Goal: Task Accomplishment & Management: Use online tool/utility

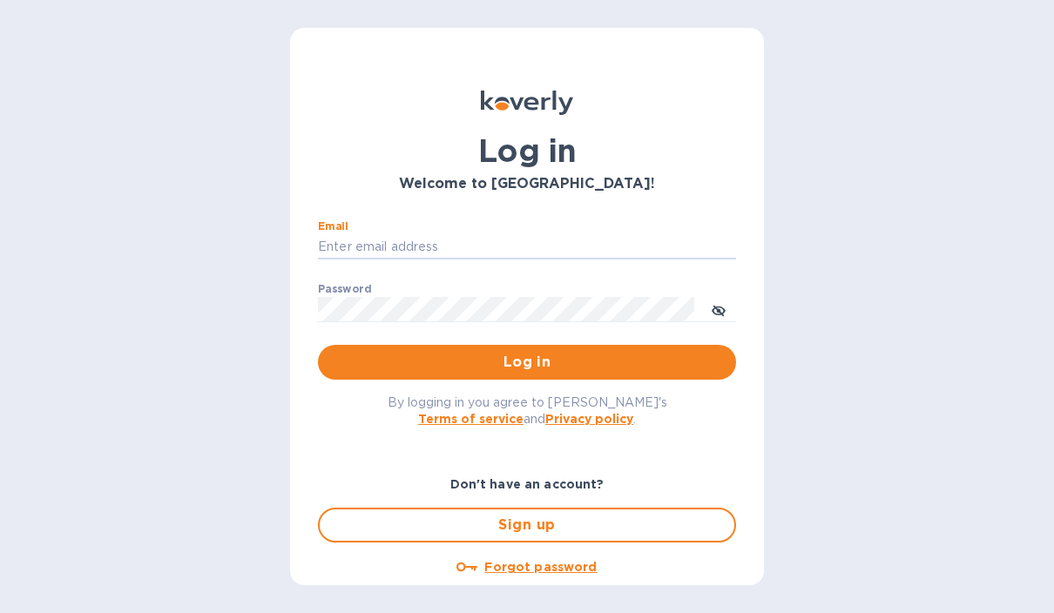
type input "mary@thedampfwerk.com"
click at [527, 361] on button "Log in" at bounding box center [527, 362] width 418 height 35
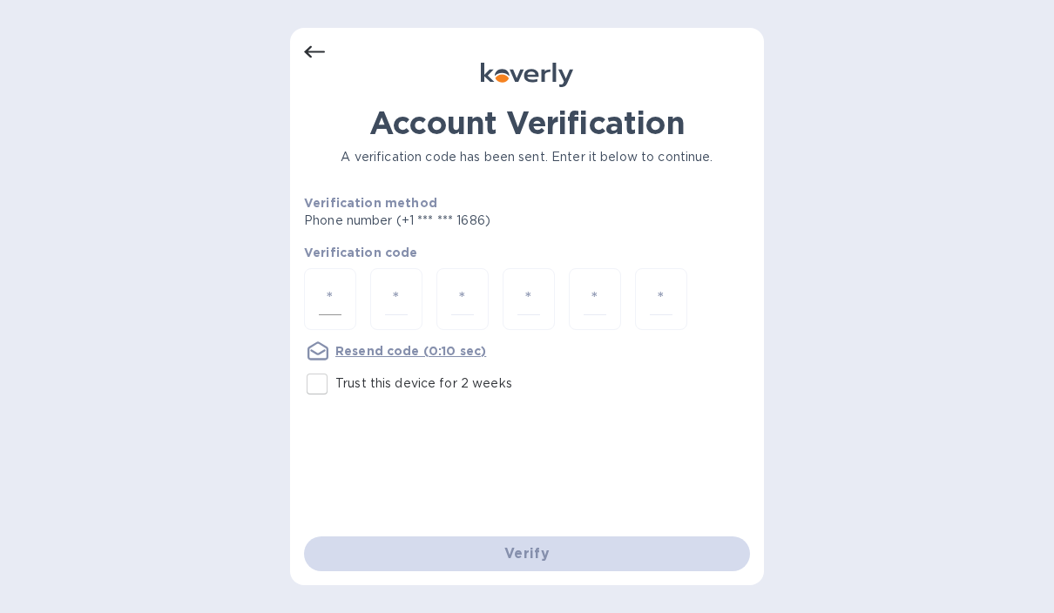
click at [335, 309] on input "number" at bounding box center [330, 299] width 23 height 32
type input "5"
type input "4"
type input "9"
type input "8"
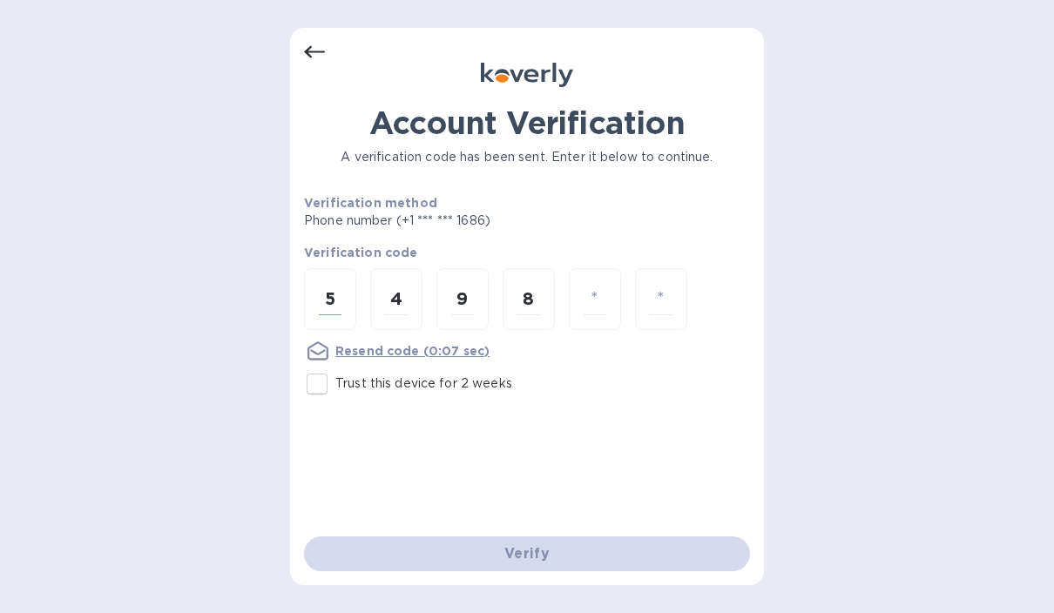
type input "9"
type input "1"
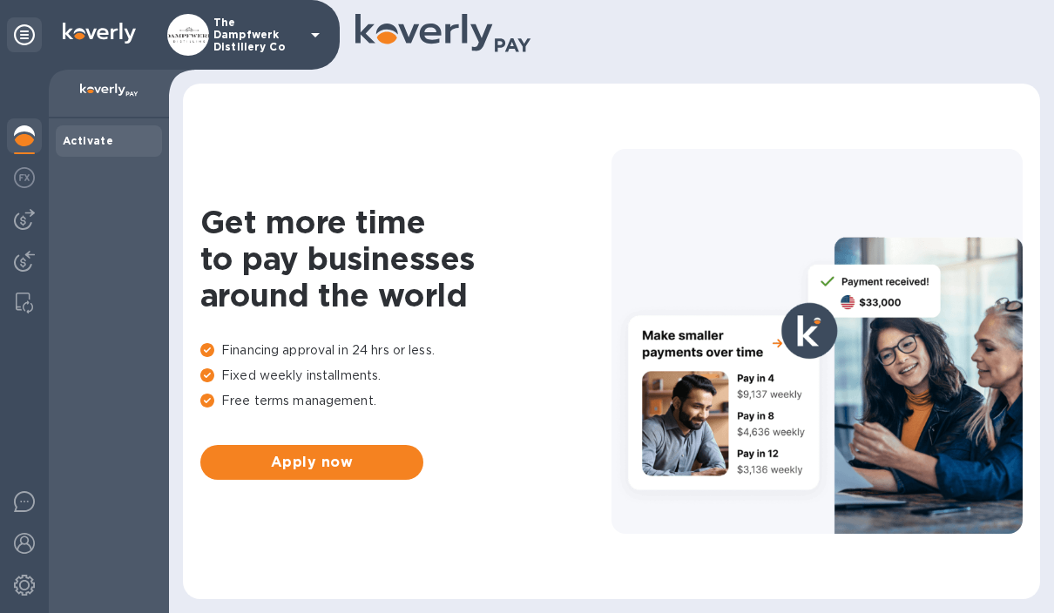
click at [242, 44] on p "The Dampfwerk Distillery Co" at bounding box center [256, 35] width 87 height 37
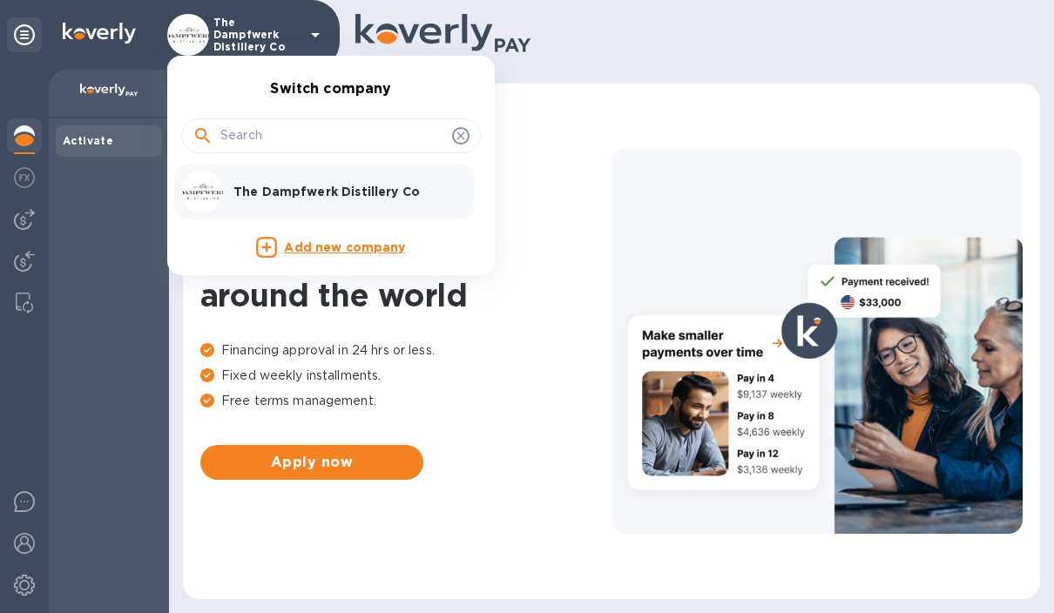
click at [273, 194] on p "The Dampfwerk Distillery Co" at bounding box center [342, 191] width 219 height 17
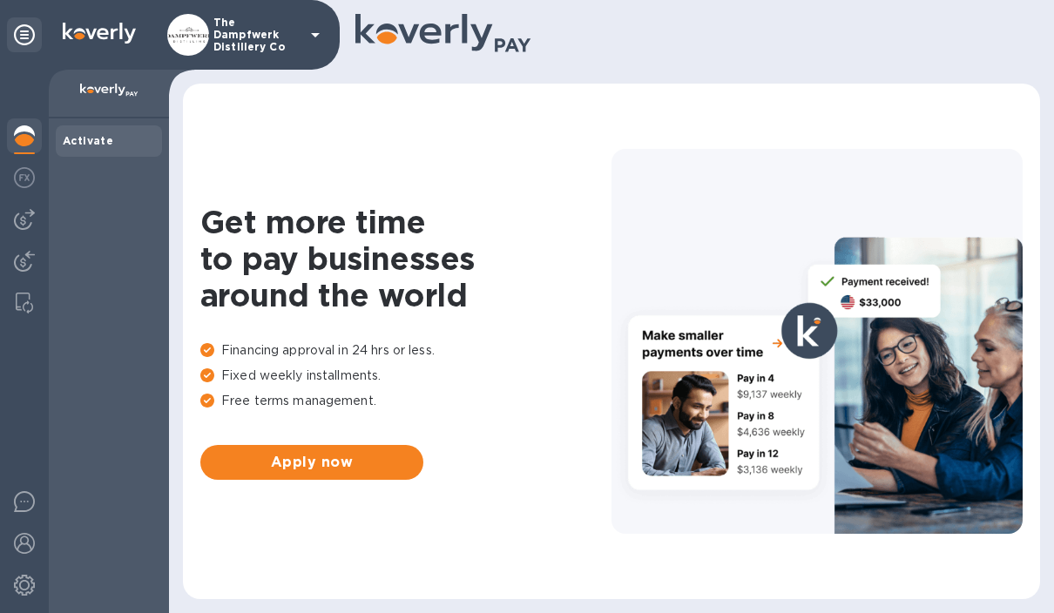
click at [312, 44] on icon at bounding box center [315, 34] width 21 height 21
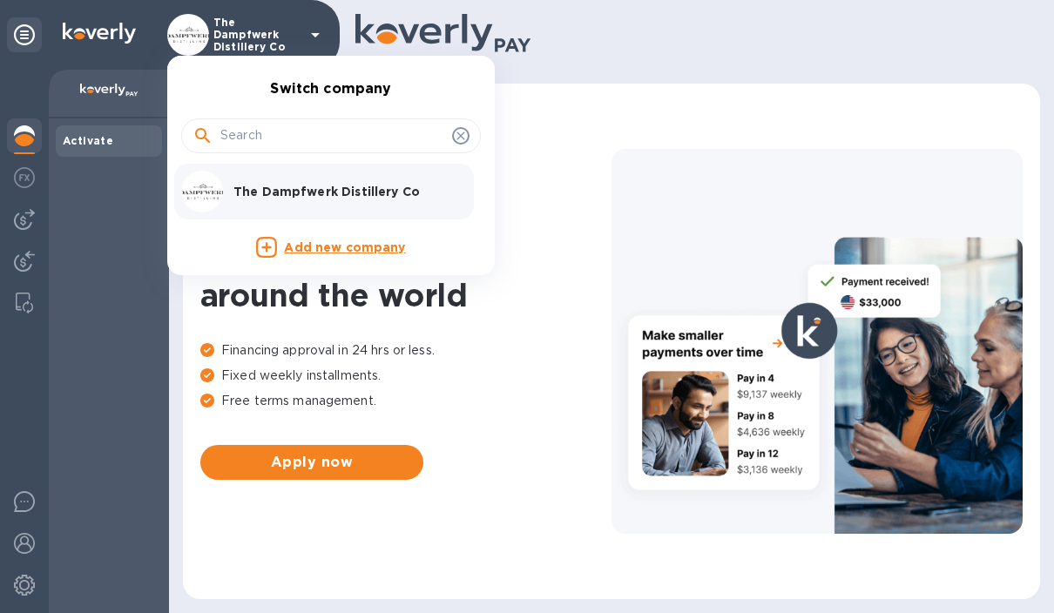
click at [372, 193] on p "The Dampfwerk Distillery Co" at bounding box center [342, 191] width 219 height 17
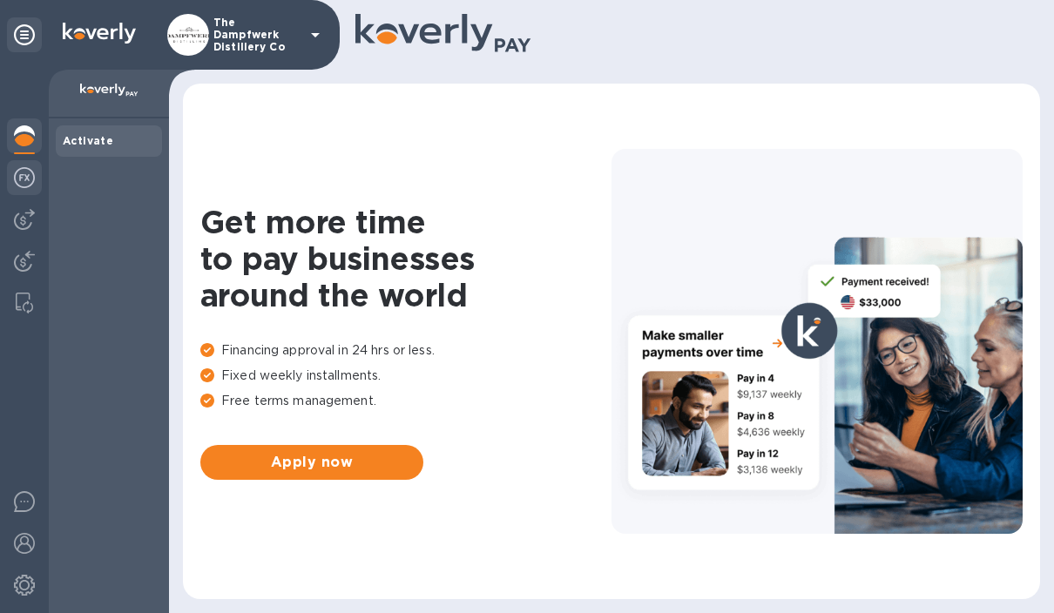
click at [32, 181] on img at bounding box center [24, 177] width 21 height 21
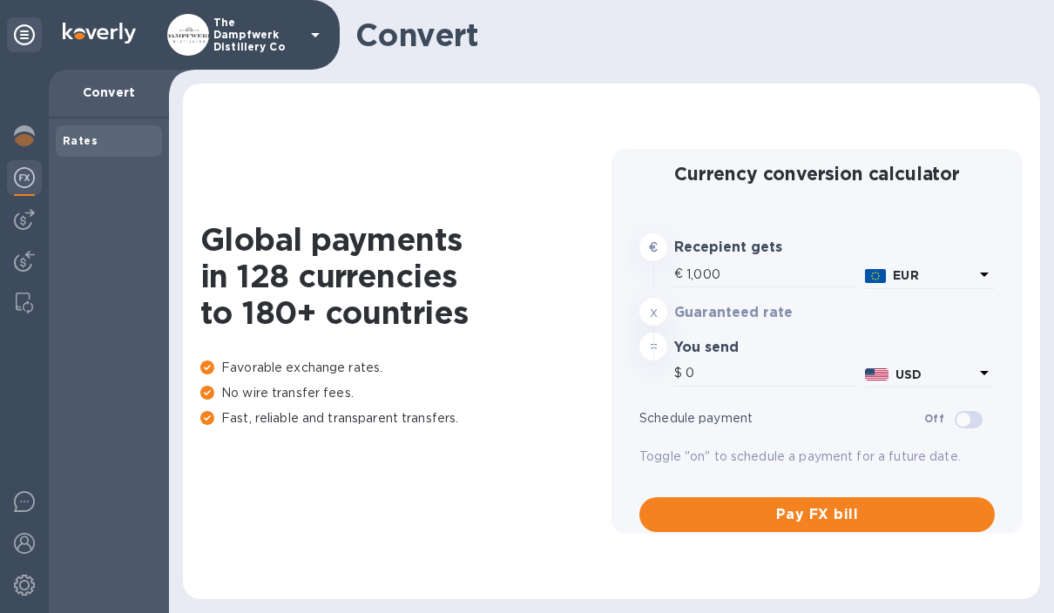
type input "1,174.66"
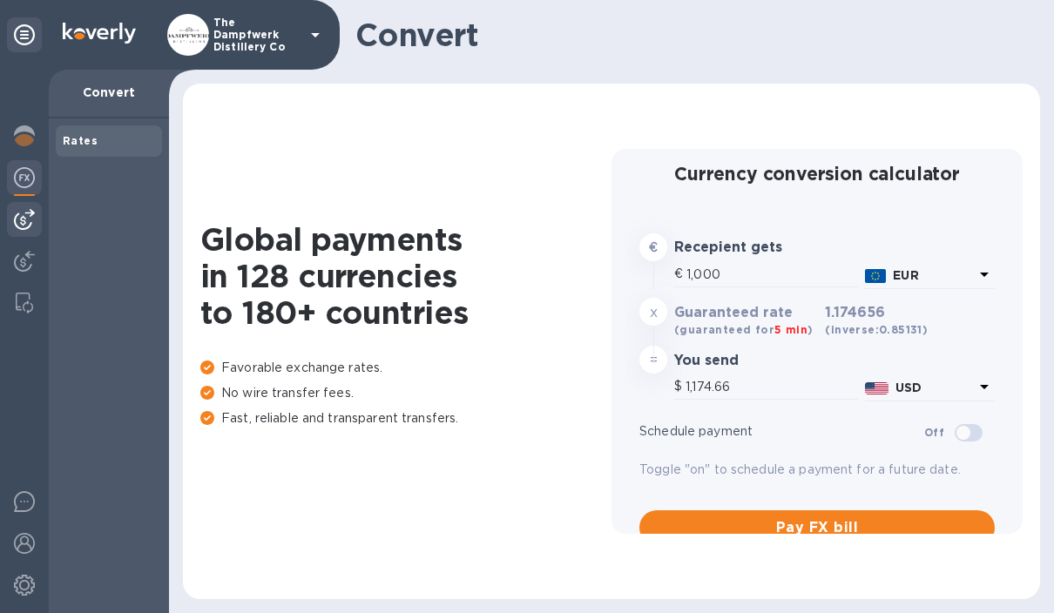
click at [30, 222] on img at bounding box center [24, 219] width 21 height 21
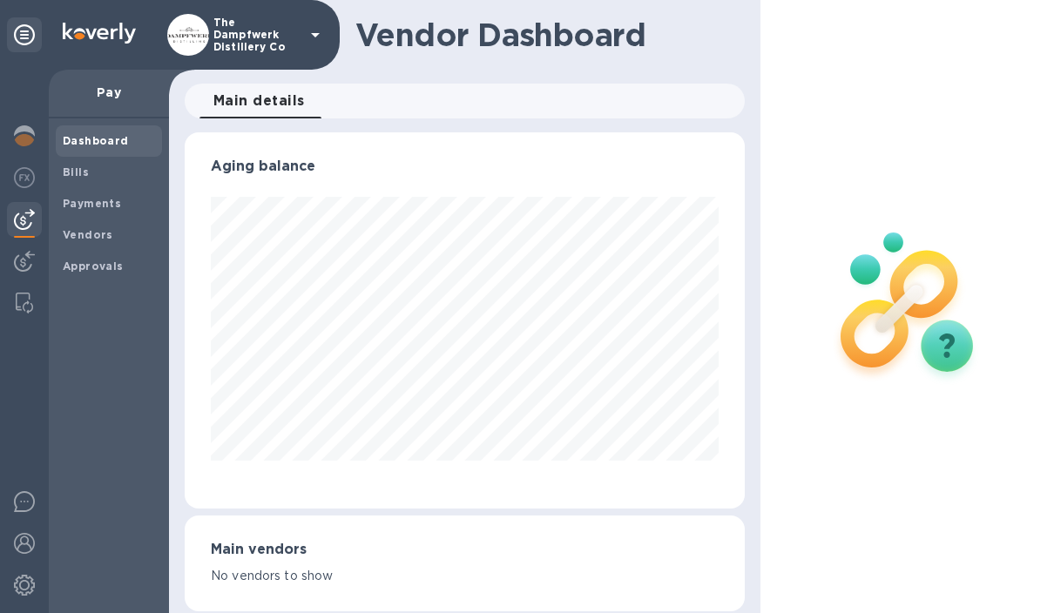
scroll to position [376, 559]
click at [32, 259] on img at bounding box center [24, 261] width 21 height 21
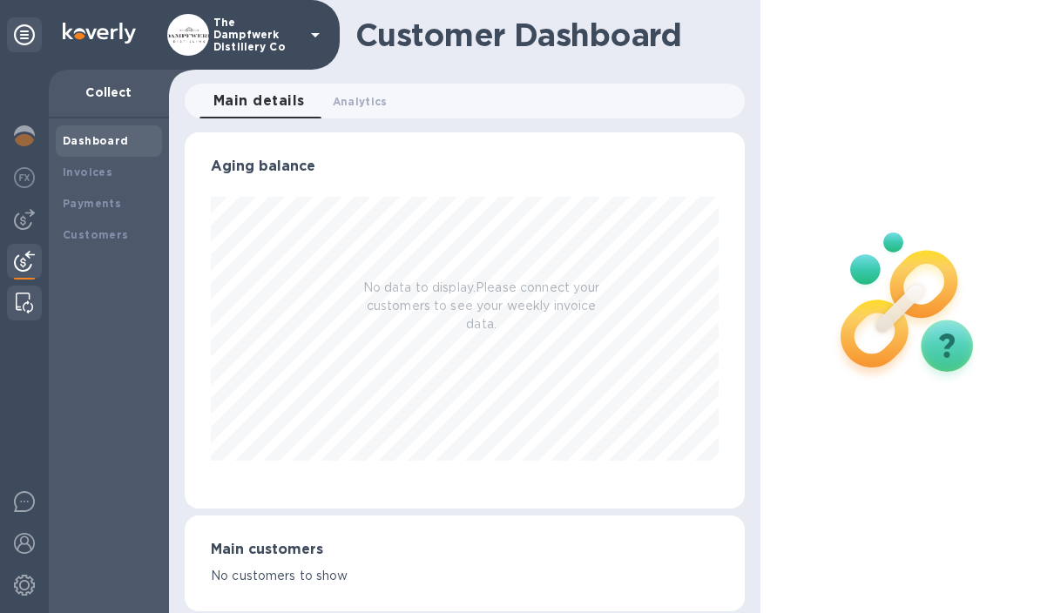
click at [30, 304] on img at bounding box center [24, 303] width 17 height 21
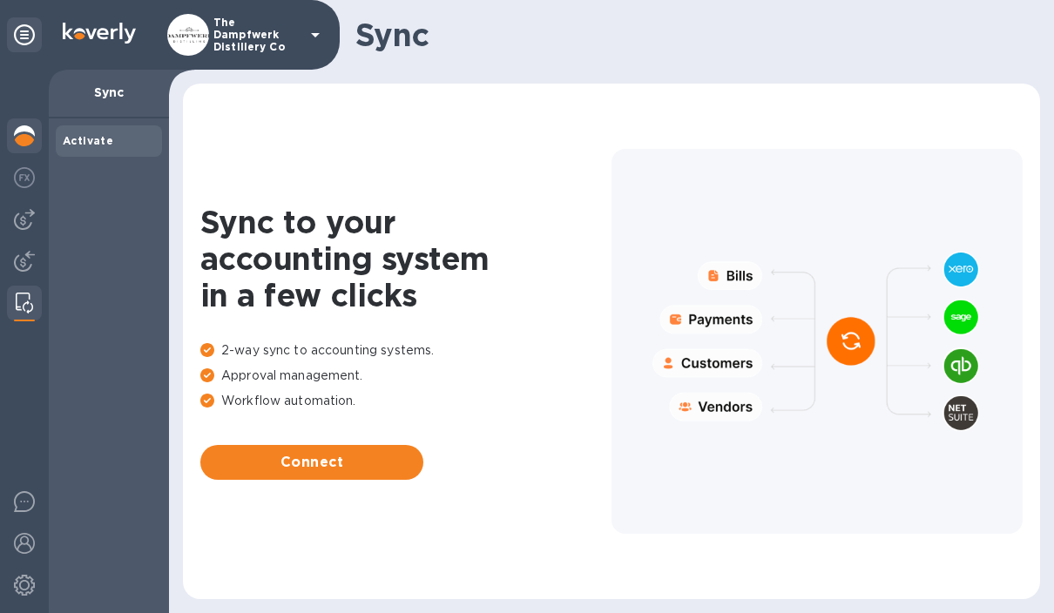
click at [25, 127] on img at bounding box center [24, 135] width 21 height 21
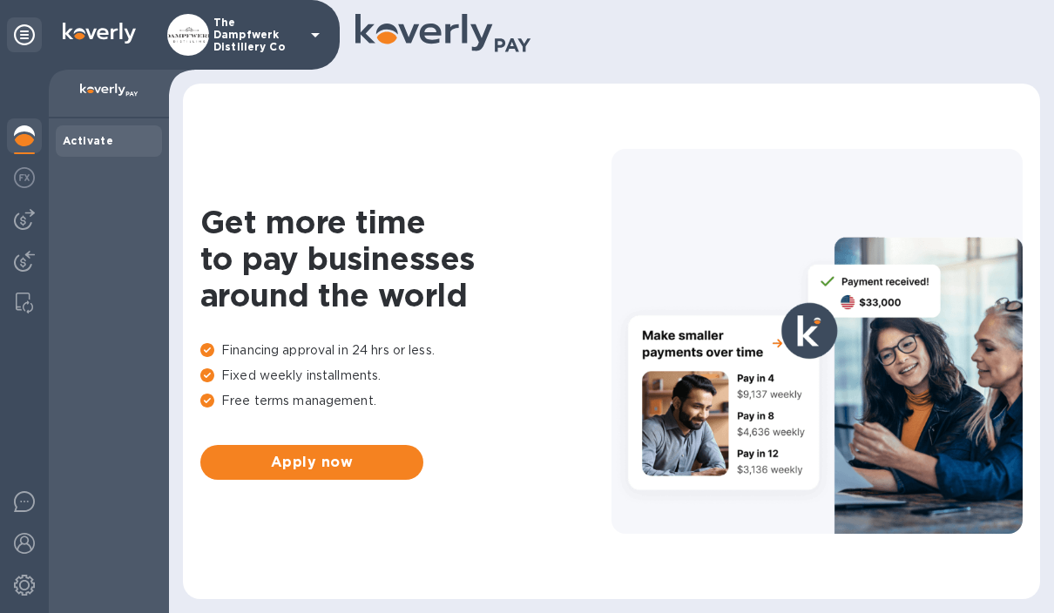
click at [91, 148] on div "Activate" at bounding box center [109, 140] width 92 height 17
click at [88, 89] on img at bounding box center [109, 91] width 58 height 14
click at [25, 42] on icon at bounding box center [24, 34] width 21 height 21
click at [114, 207] on b "Payments" at bounding box center [92, 203] width 58 height 13
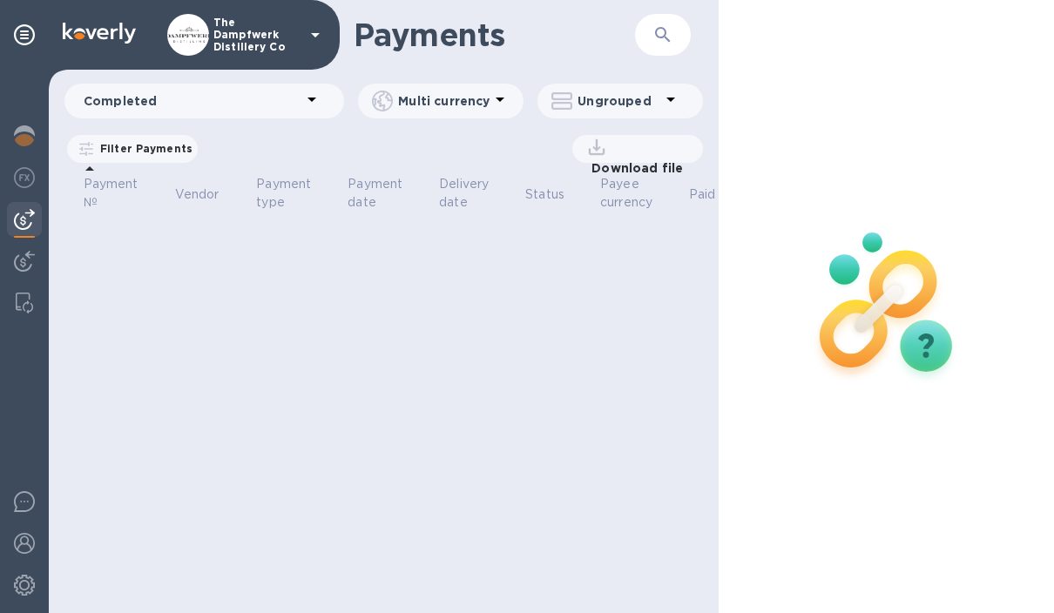
click at [531, 147] on div "Download file" at bounding box center [454, 149] width 495 height 28
click at [0, 0] on span "[DATE] to [DATE]" at bounding box center [0, 0] width 0 height 0
click at [0, 0] on button "button" at bounding box center [0, 0] width 0 height 0
click at [0, 0] on span "[DATE] to [DATE]" at bounding box center [0, 0] width 0 height 0
click at [0, 0] on button "button" at bounding box center [0, 0] width 0 height 0
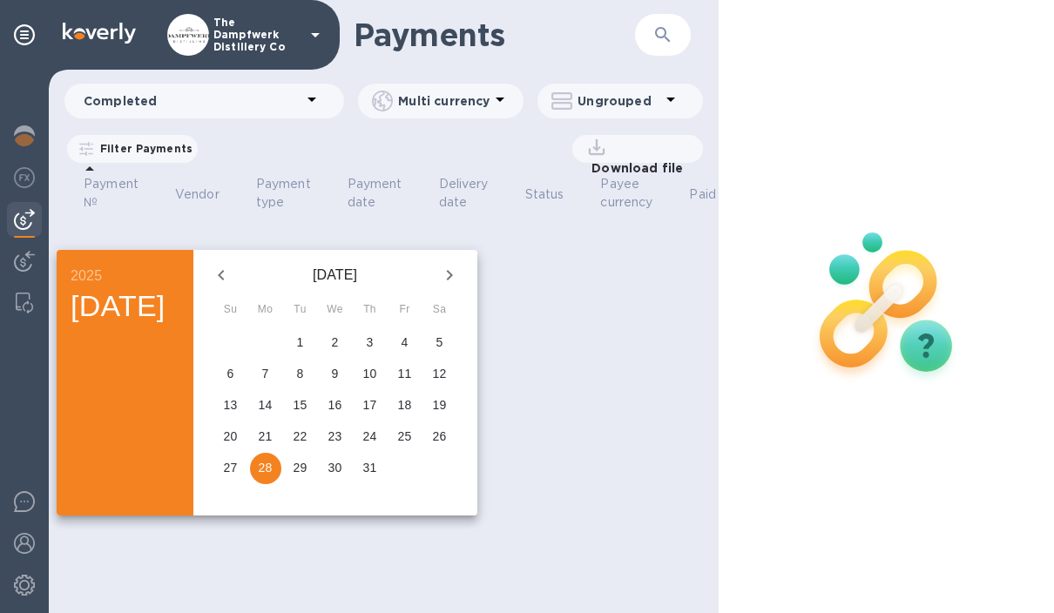
click at [316, 347] on span "1" at bounding box center [300, 341] width 31 height 17
type input "07/01/2025"
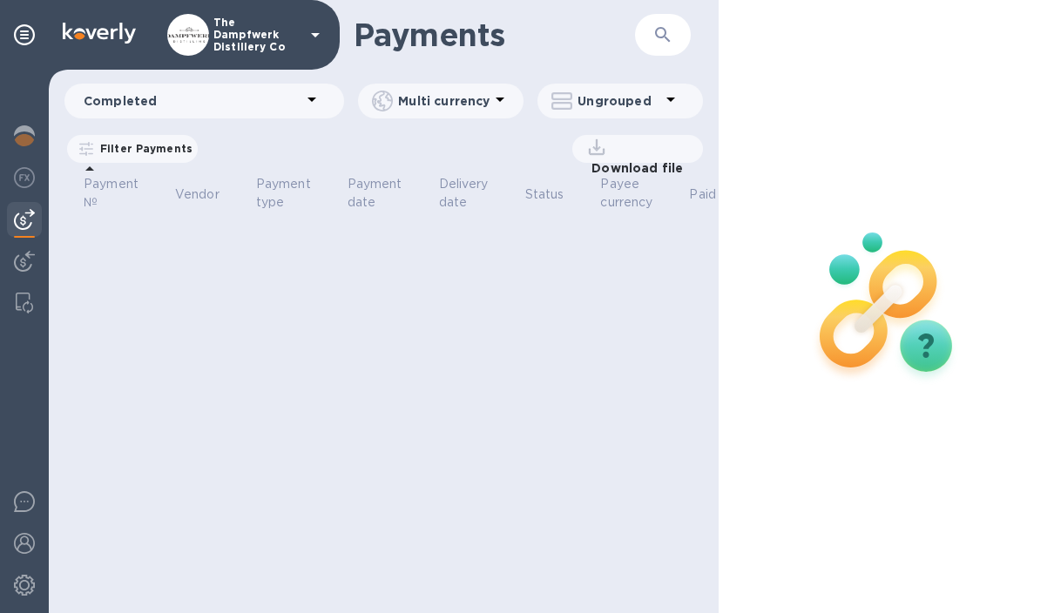
click at [0, 0] on u "Apply" at bounding box center [0, 0] width 0 height 0
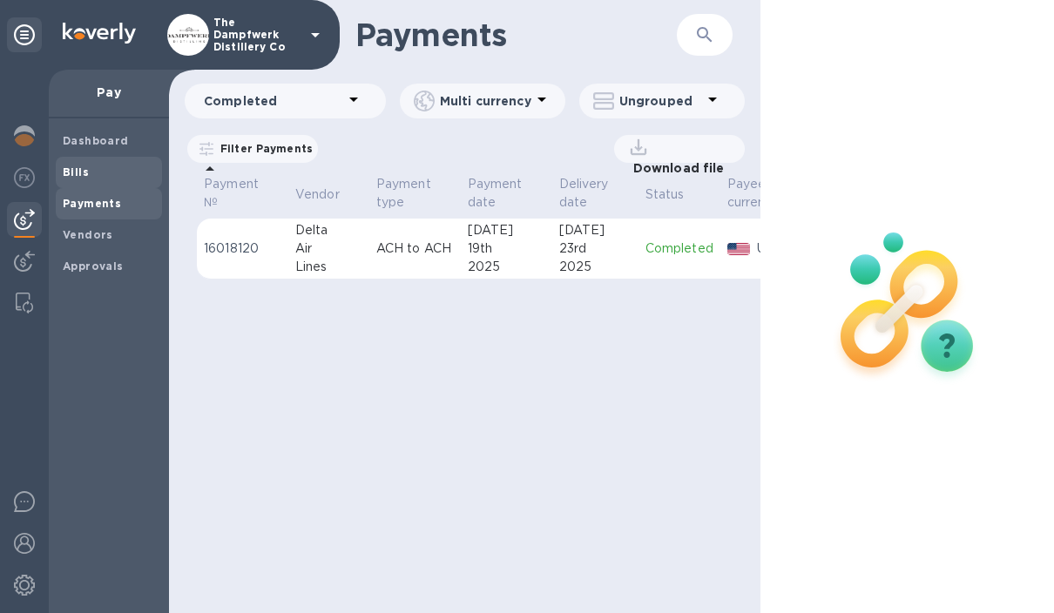
click at [86, 170] on b "Bills" at bounding box center [76, 171] width 26 height 13
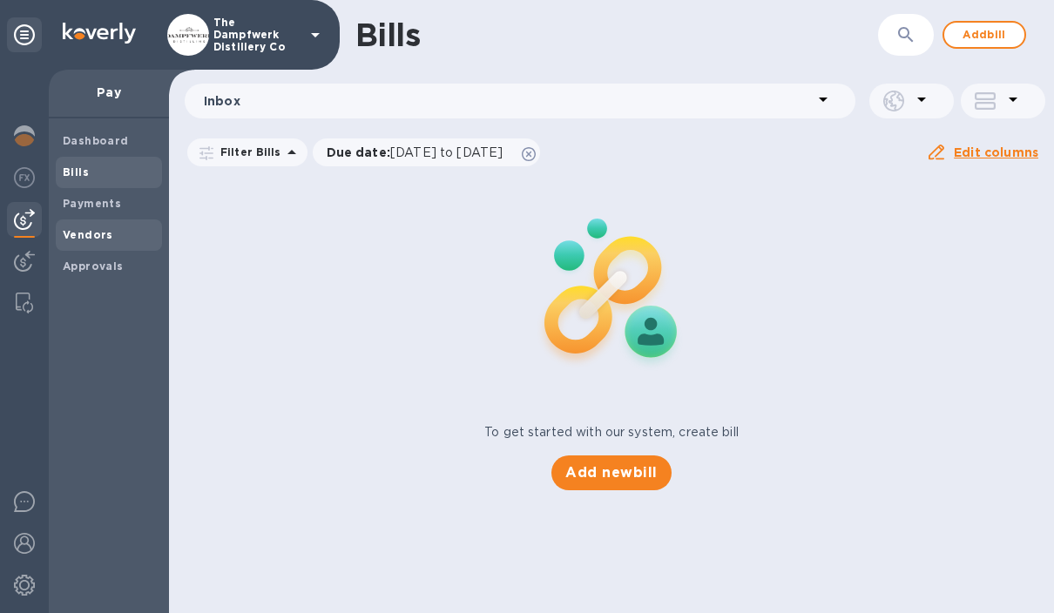
click at [107, 237] on b "Vendors" at bounding box center [88, 234] width 51 height 13
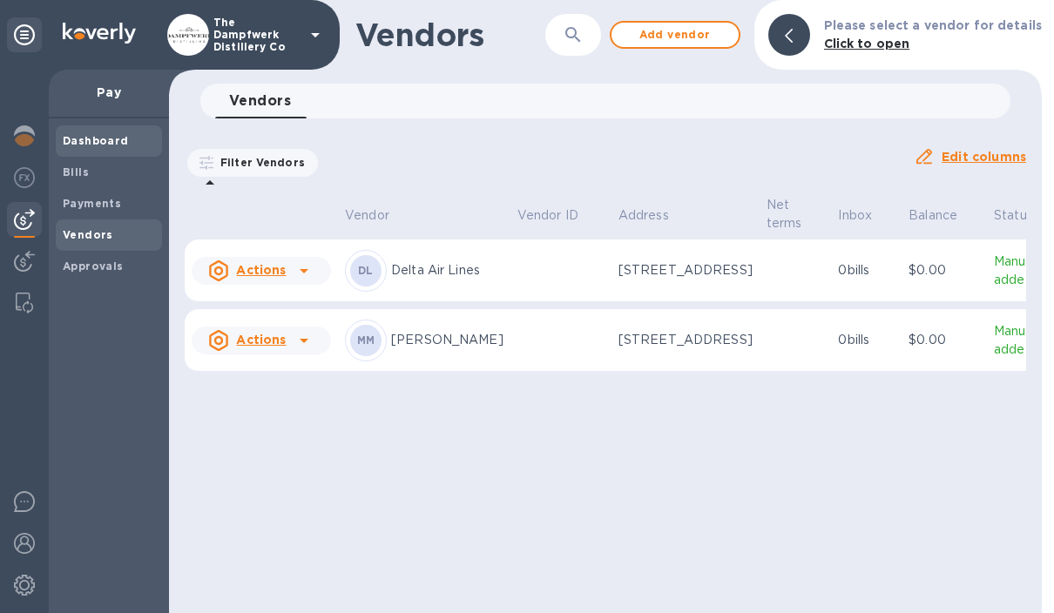
click at [93, 148] on span "Dashboard" at bounding box center [96, 140] width 66 height 17
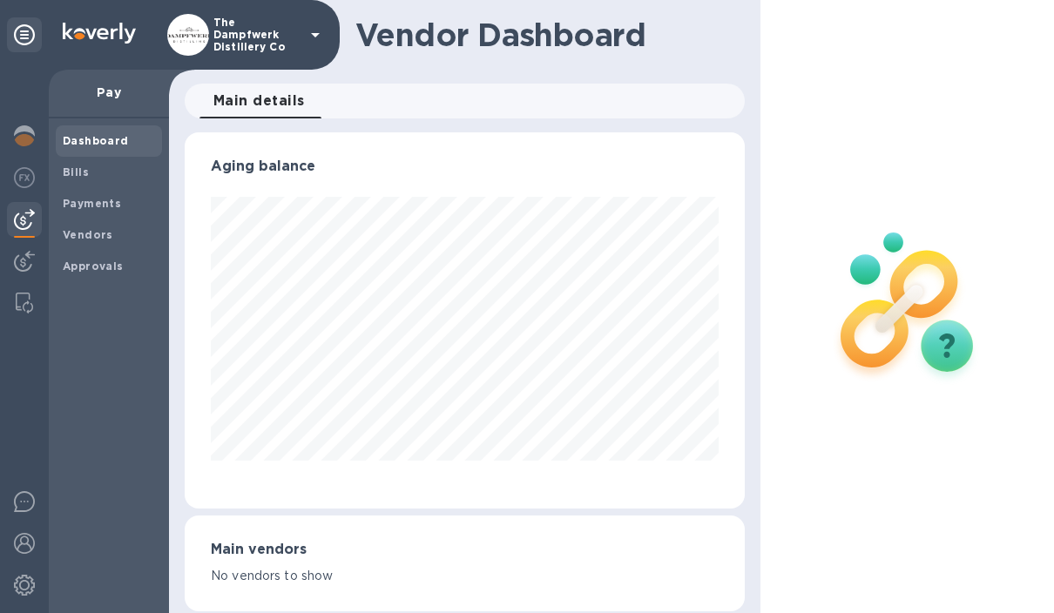
scroll to position [376, 559]
